Goal: Task Accomplishment & Management: Manage account settings

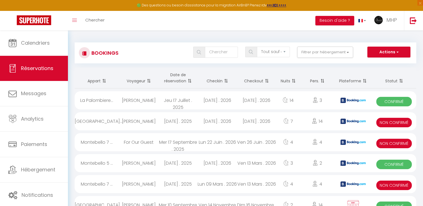
select select "not_cancelled"
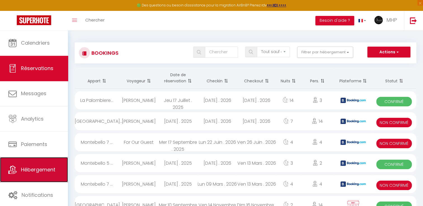
click at [38, 167] on span "Hébergement" at bounding box center [38, 169] width 34 height 7
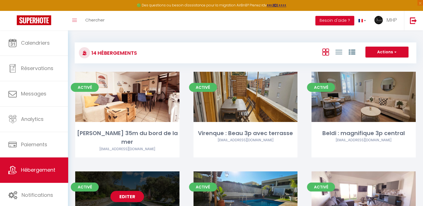
click at [149, 182] on div "Editer" at bounding box center [127, 197] width 104 height 50
select select "3"
select select "2"
select select "1"
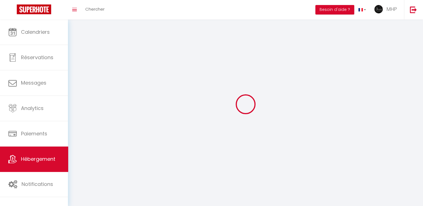
select select
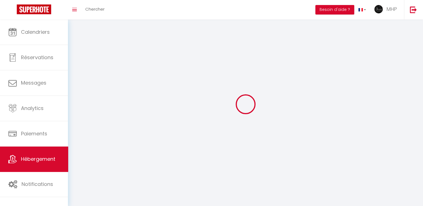
checkbox input "false"
select select
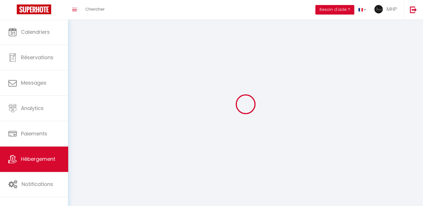
select select
select select "1"
select select
select select "28"
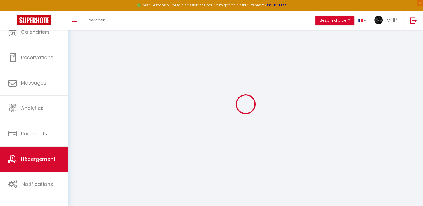
select select
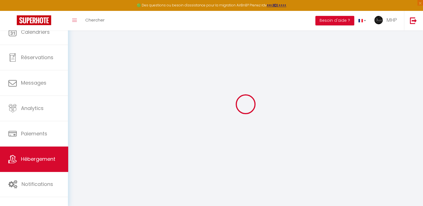
select select
checkbox input "false"
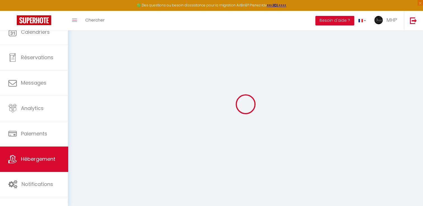
select select
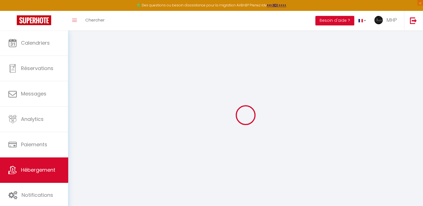
select select
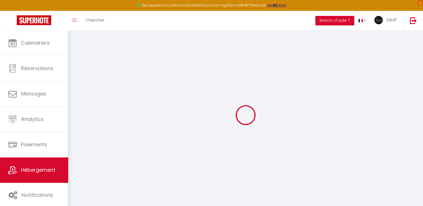
select select
checkbox input "false"
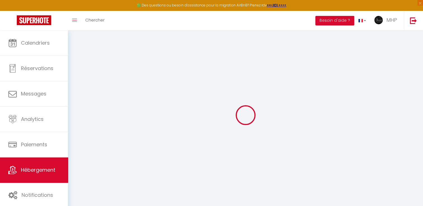
select select
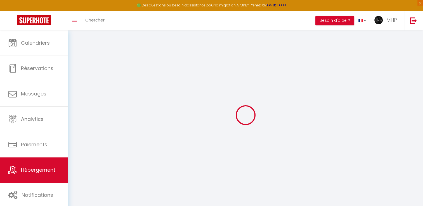
select select
checkbox input "false"
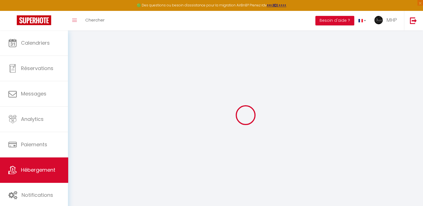
checkbox input "false"
select select
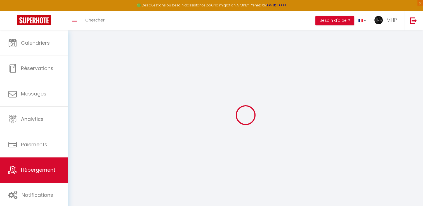
select select
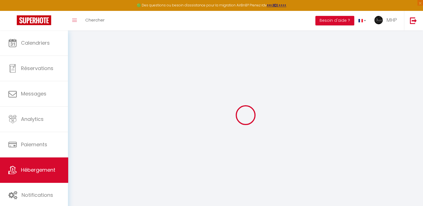
checkbox input "false"
select select
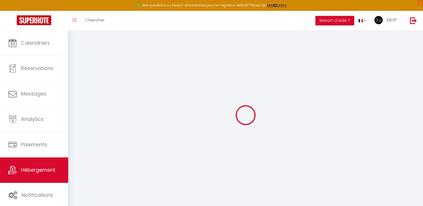
select select
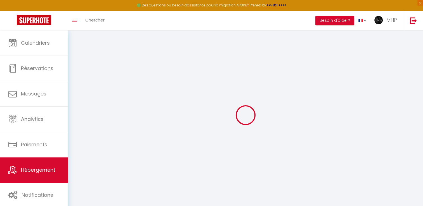
select select
checkbox input "false"
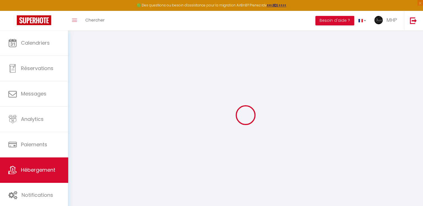
checkbox input "false"
select select
type input "[GEOGRAPHIC_DATA]"
type input "[PERSON_NAME]"
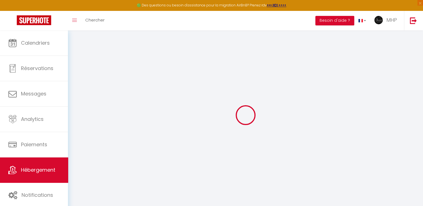
type input "Janson"
type input "[STREET_ADDRESS]"
type input "06480"
type input "LA COLLE SUR LOUP"
select select "houses"
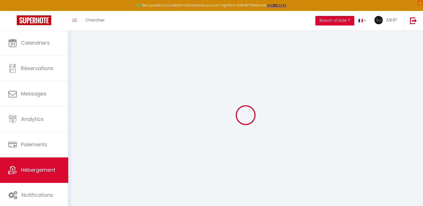
select select "15"
select select "8"
select select "5"
type input "600"
type input "450"
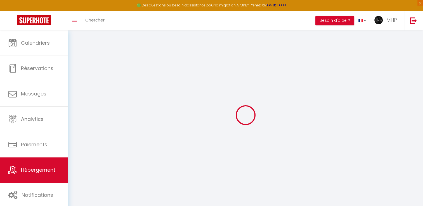
type input "5"
type input "1000"
type input "2000"
select select
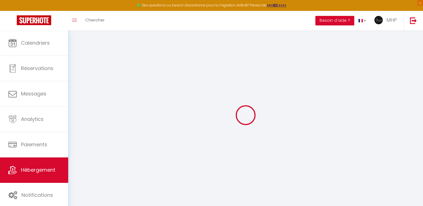
select select
type input "[STREET_ADDRESS]"
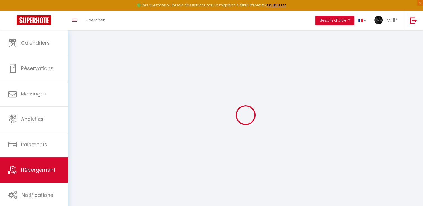
type input "06480"
type input "[GEOGRAPHIC_DATA]"
type input "[EMAIL_ADDRESS][DOMAIN_NAME]"
select select "13859"
checkbox input "false"
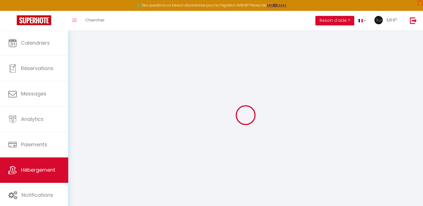
checkbox input "false"
checkbox input "true"
checkbox input "false"
radio input "true"
type input "400"
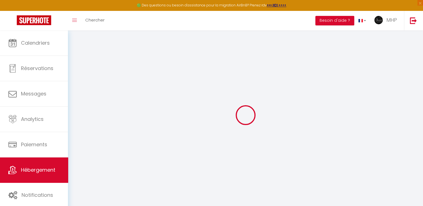
type input "0"
select select
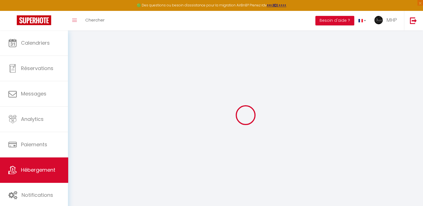
select select
checkbox input "false"
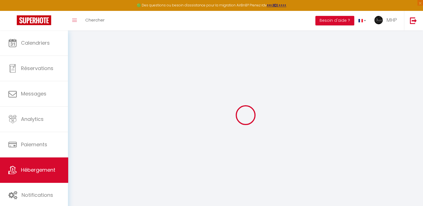
checkbox input "false"
checkbox input "true"
checkbox input "false"
select select
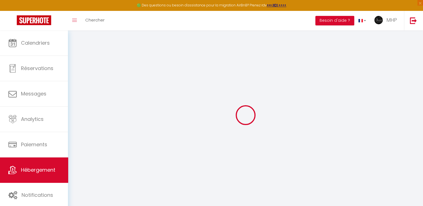
select select
checkbox input "false"
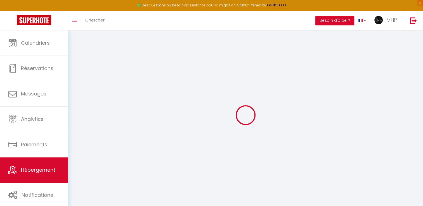
checkbox input "false"
checkbox input "true"
checkbox input "false"
select select "villa"
select select "40441"
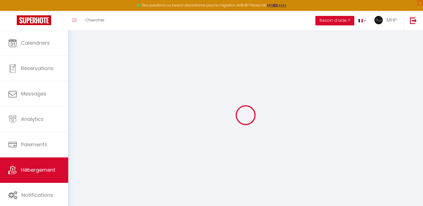
select select "40247"
checkbox input "false"
checkbox input "true"
checkbox input "false"
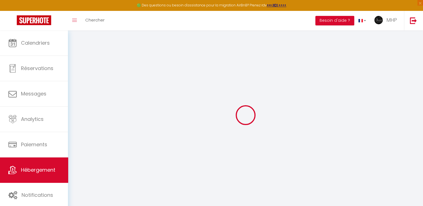
checkbox input "false"
checkbox input "true"
checkbox input "false"
select select "15:00"
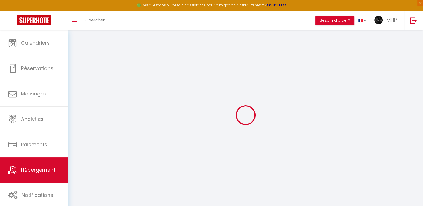
select select "21:00"
select select "10:00"
select select "30"
select select "300"
select select "08:00"
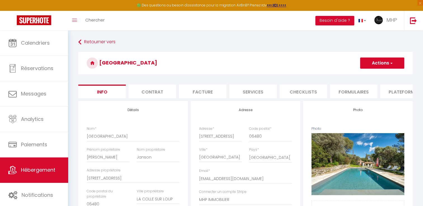
checkbox input "false"
checkbox input "true"
checkbox input "false"
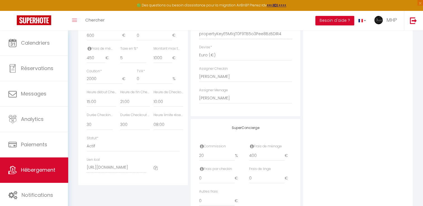
scroll to position [278, 0]
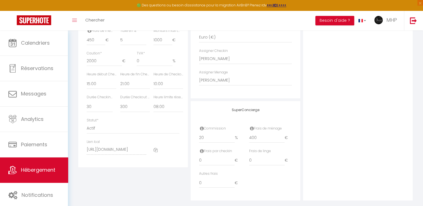
click at [156, 152] on icon at bounding box center [156, 150] width 4 height 4
